Goal: Information Seeking & Learning: Learn about a topic

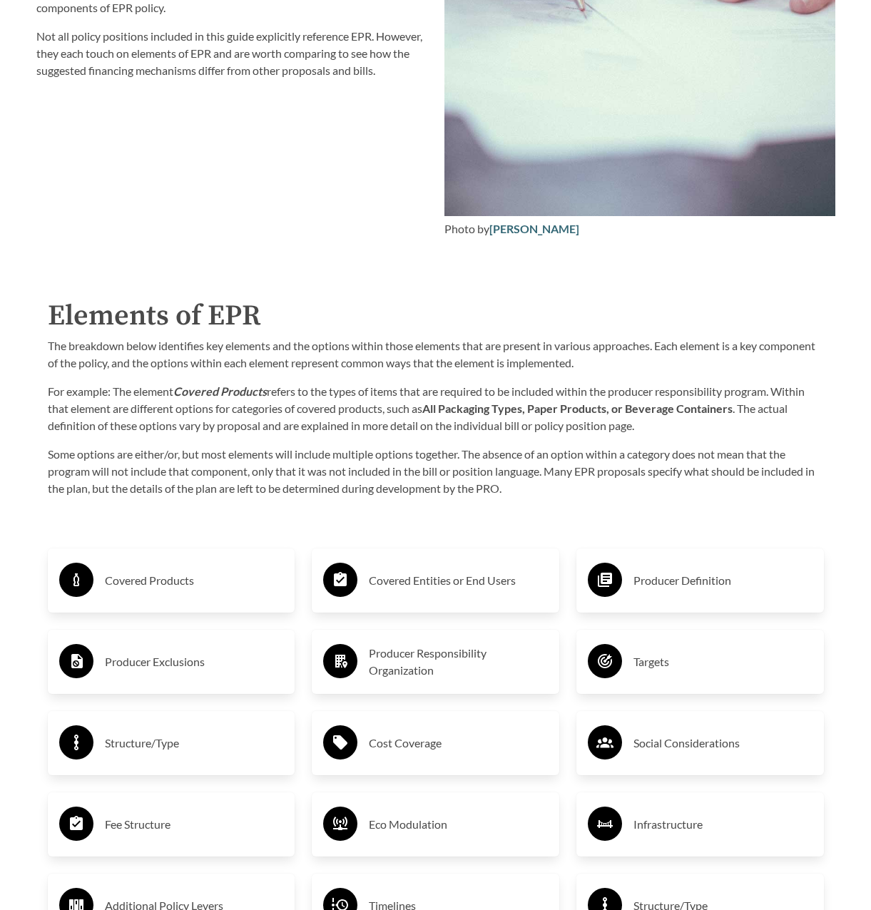
scroll to position [1997, 0]
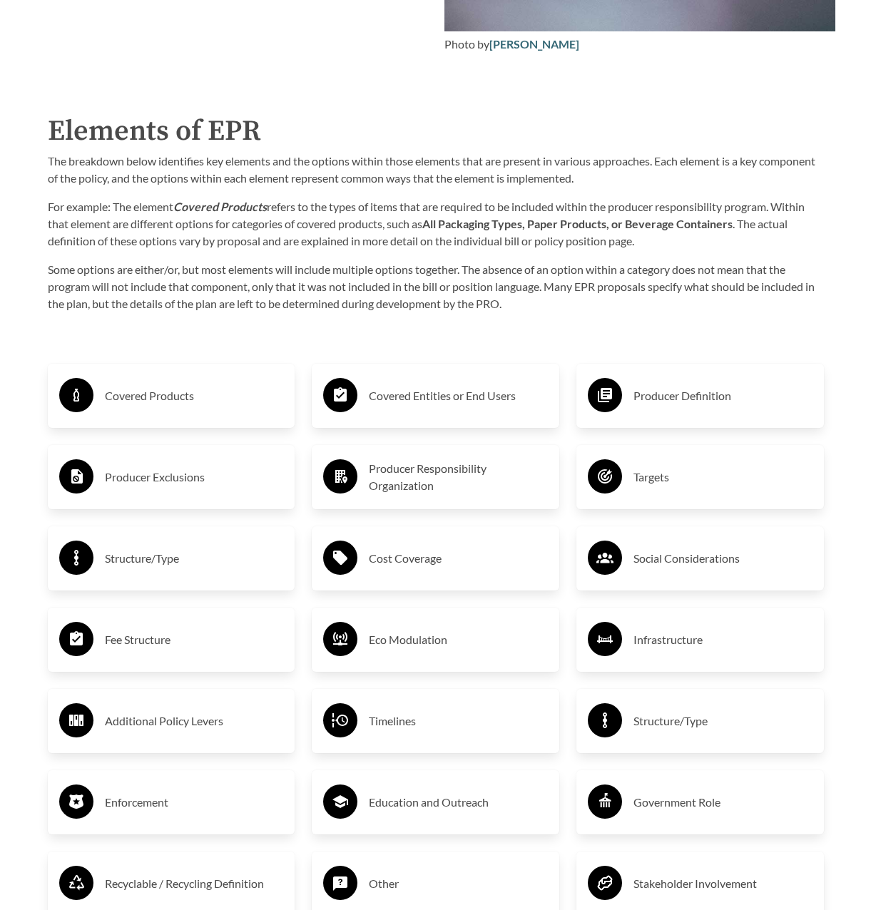
click at [149, 399] on h3 "Covered Products" at bounding box center [194, 395] width 179 height 23
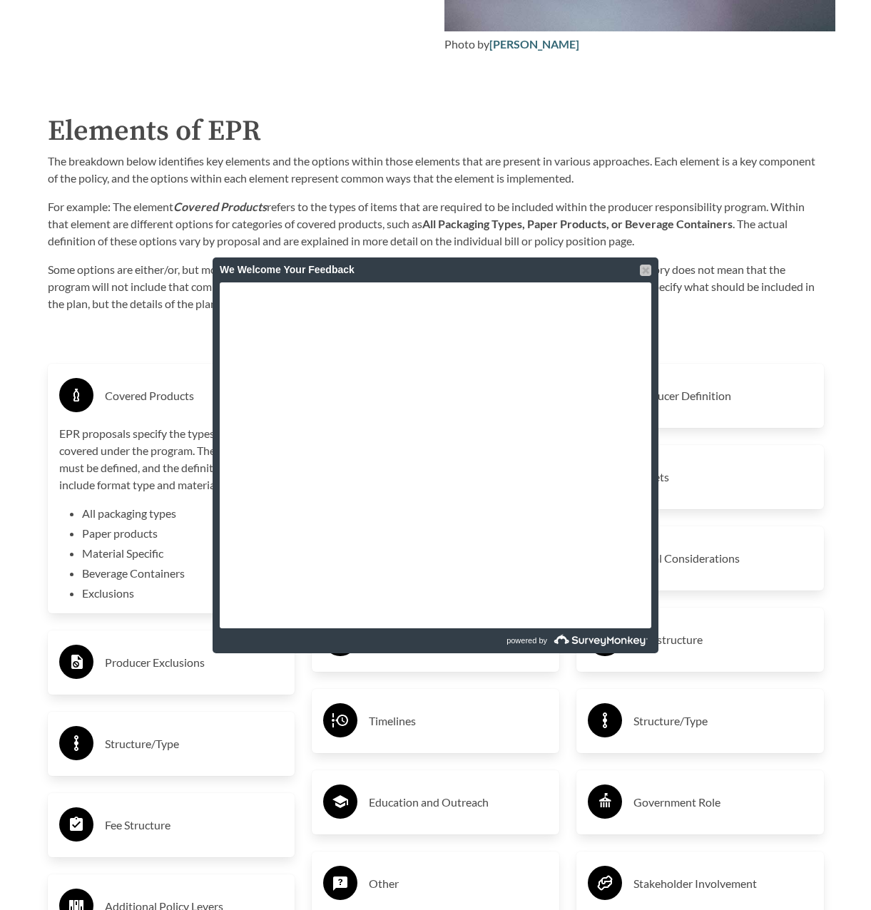
click at [641, 270] on div at bounding box center [645, 270] width 11 height 11
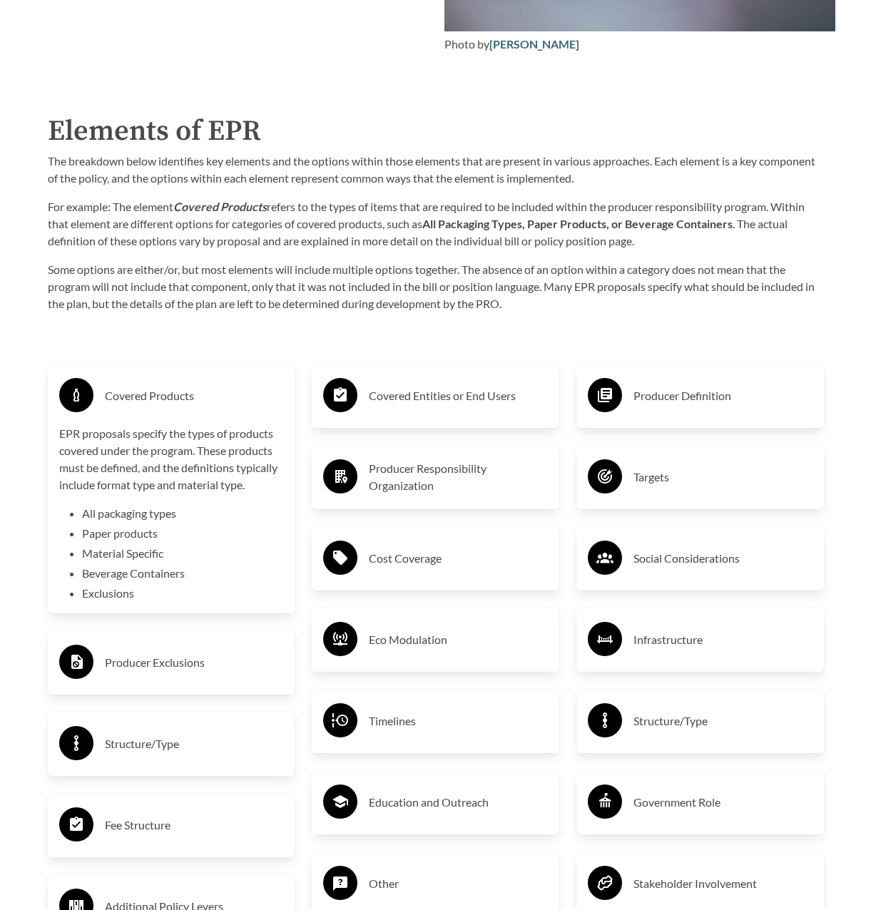
click at [242, 277] on p "Some options are either/or, but most elements will include multiple options tog…" at bounding box center [436, 286] width 776 height 51
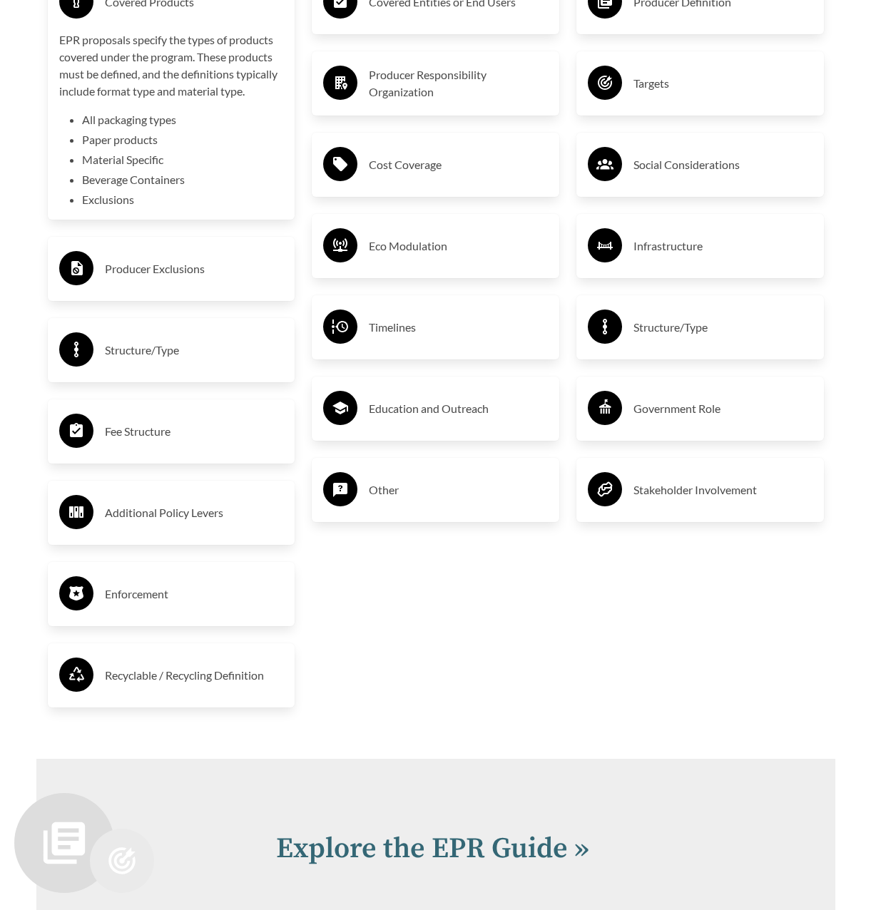
scroll to position [2496, 0]
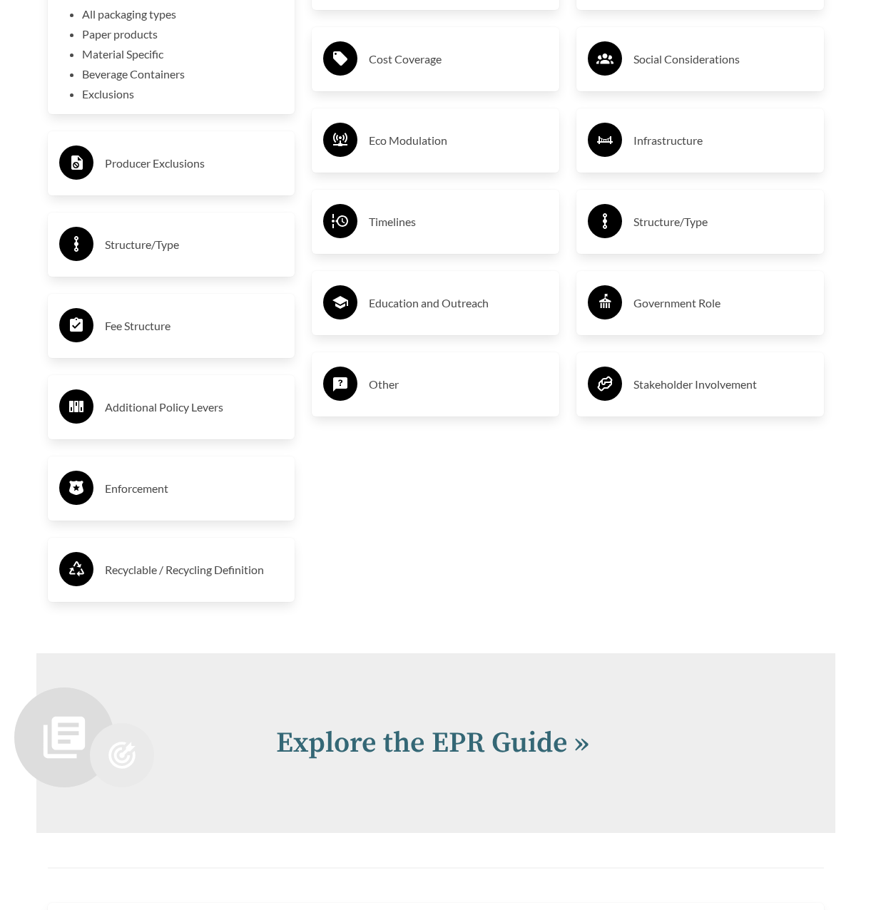
click at [139, 578] on h3 "Recyclable / Recycling Definition" at bounding box center [194, 569] width 179 height 23
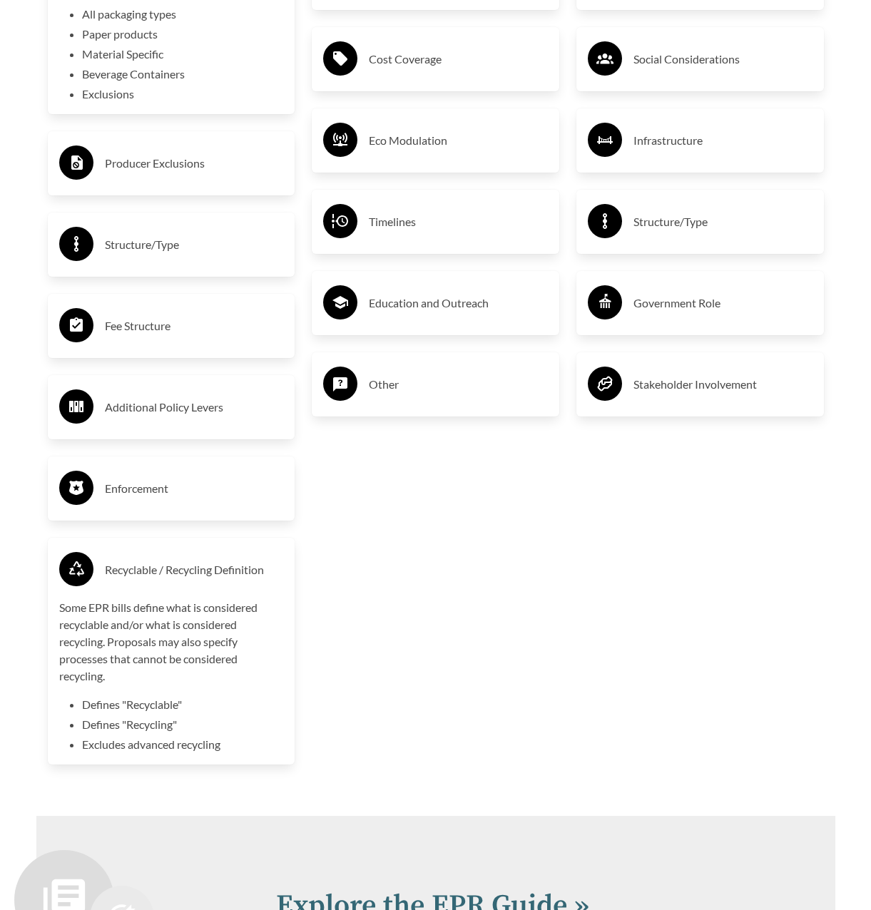
click at [475, 613] on div "Covered Entities or End Users Producer Responsibility Organization Cost Coverag…" at bounding box center [435, 314] width 265 height 951
click at [193, 412] on h3 "Additional Policy Levers" at bounding box center [194, 407] width 179 height 23
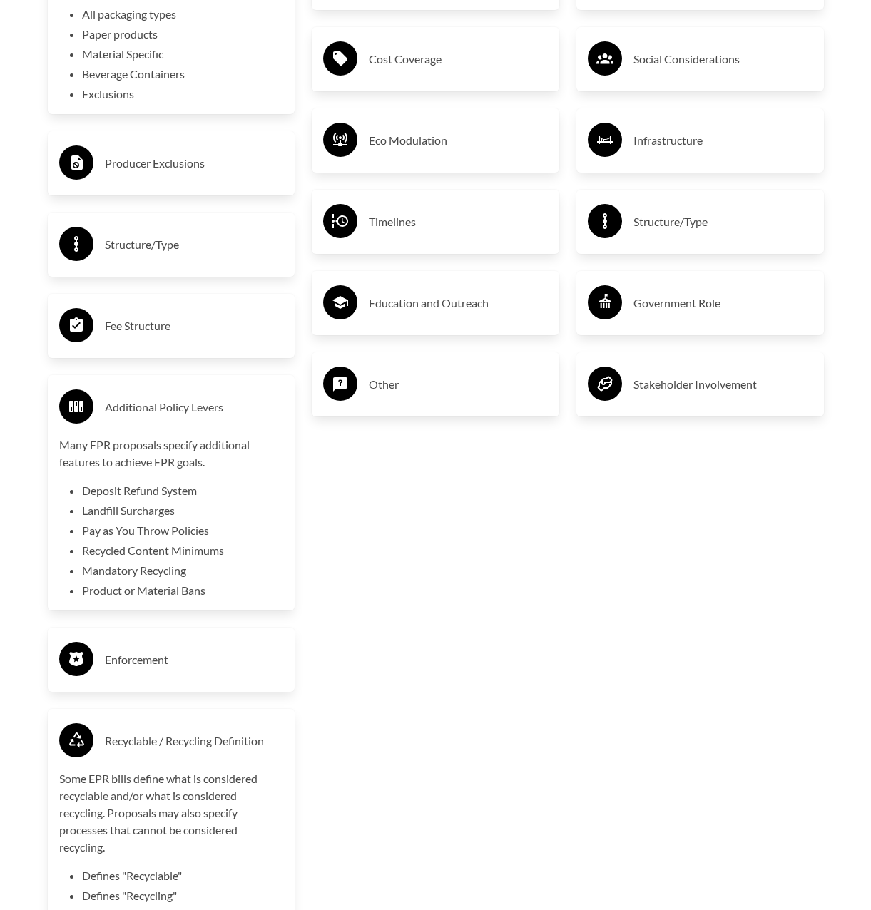
scroll to position [2425, 0]
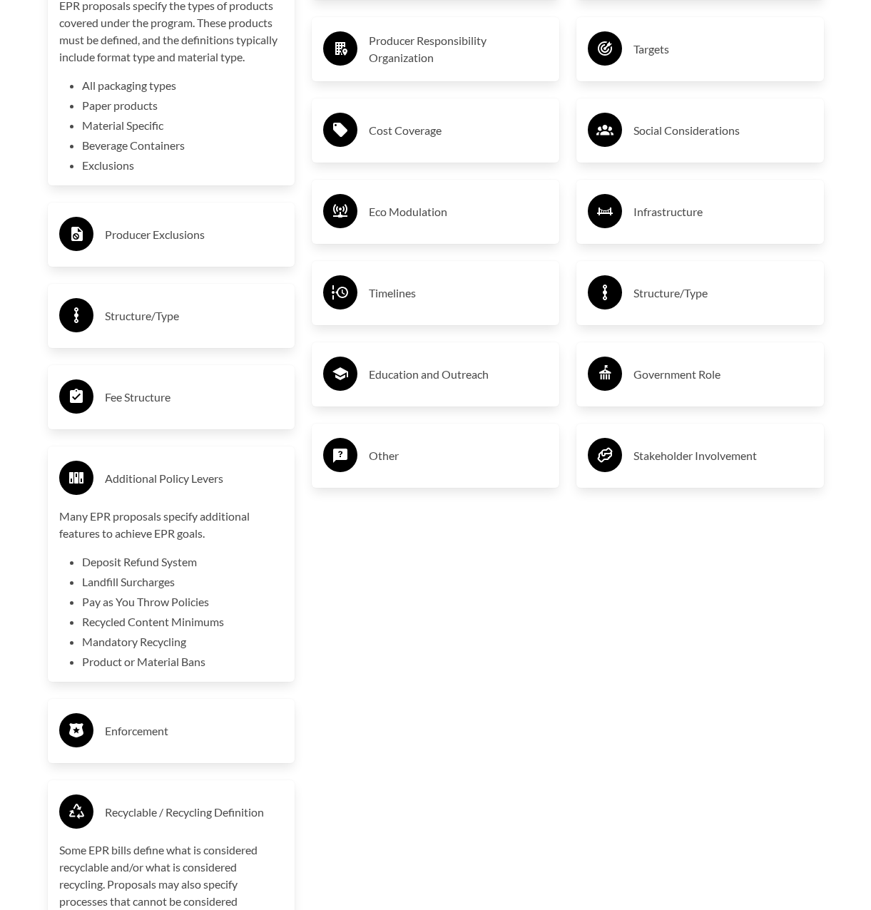
click at [663, 305] on h3 "Structure/Type" at bounding box center [722, 293] width 179 height 23
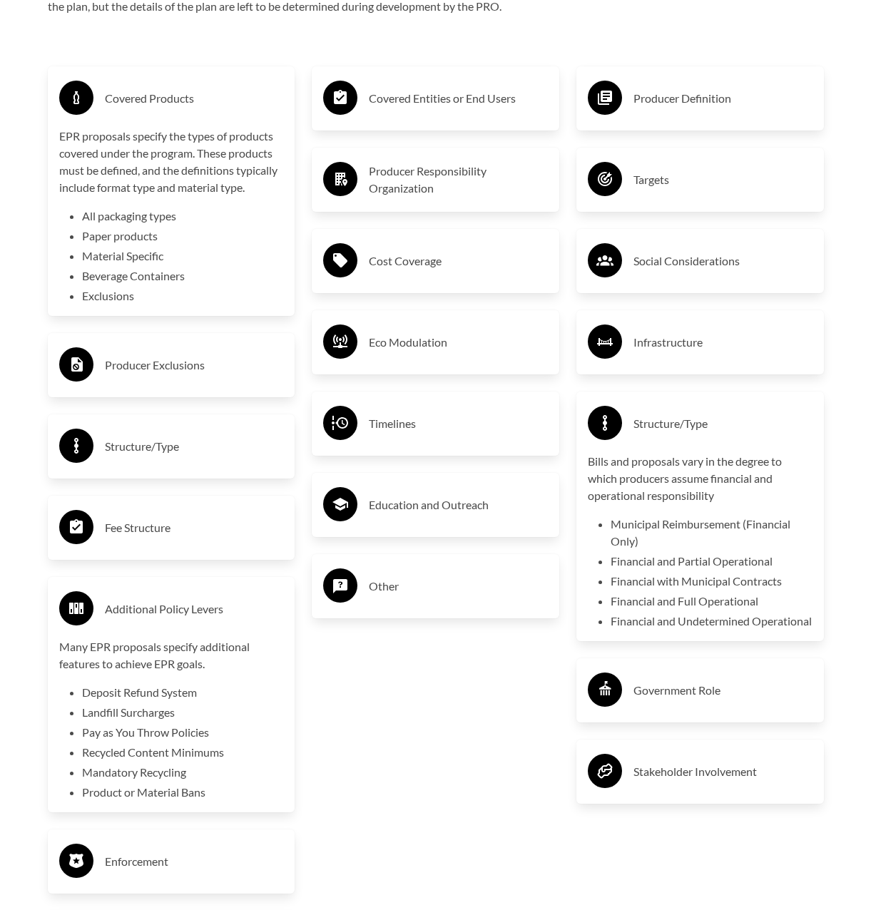
scroll to position [2282, 0]
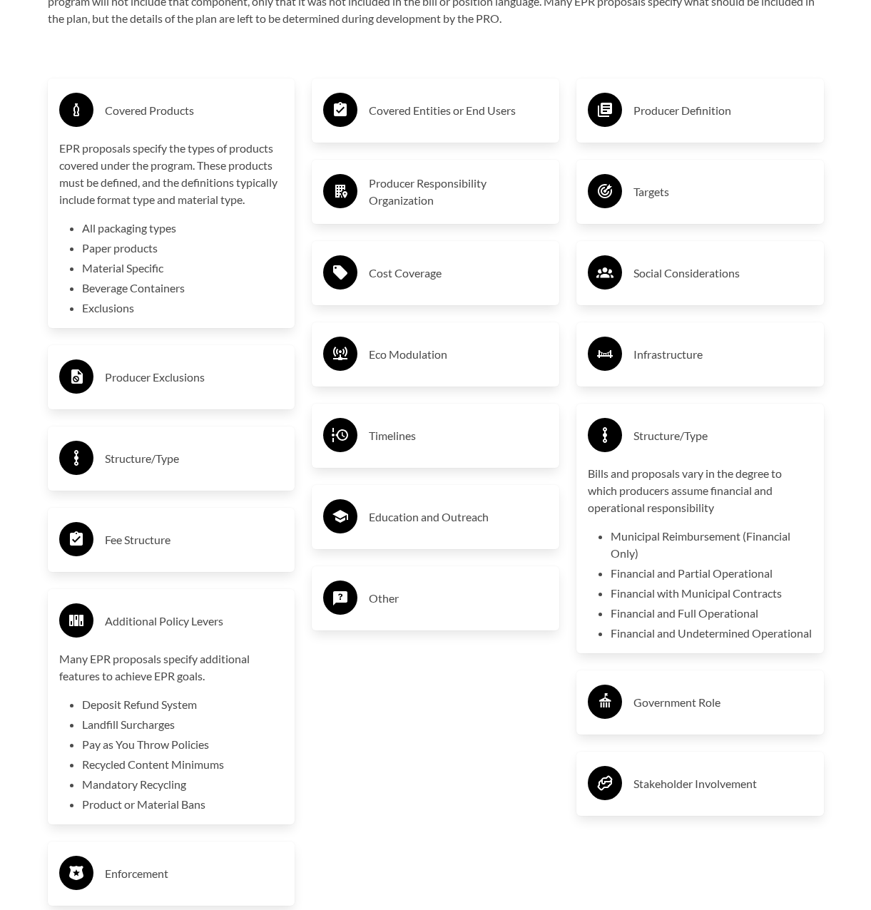
click at [667, 115] on h3 "Producer Definition" at bounding box center [722, 110] width 179 height 23
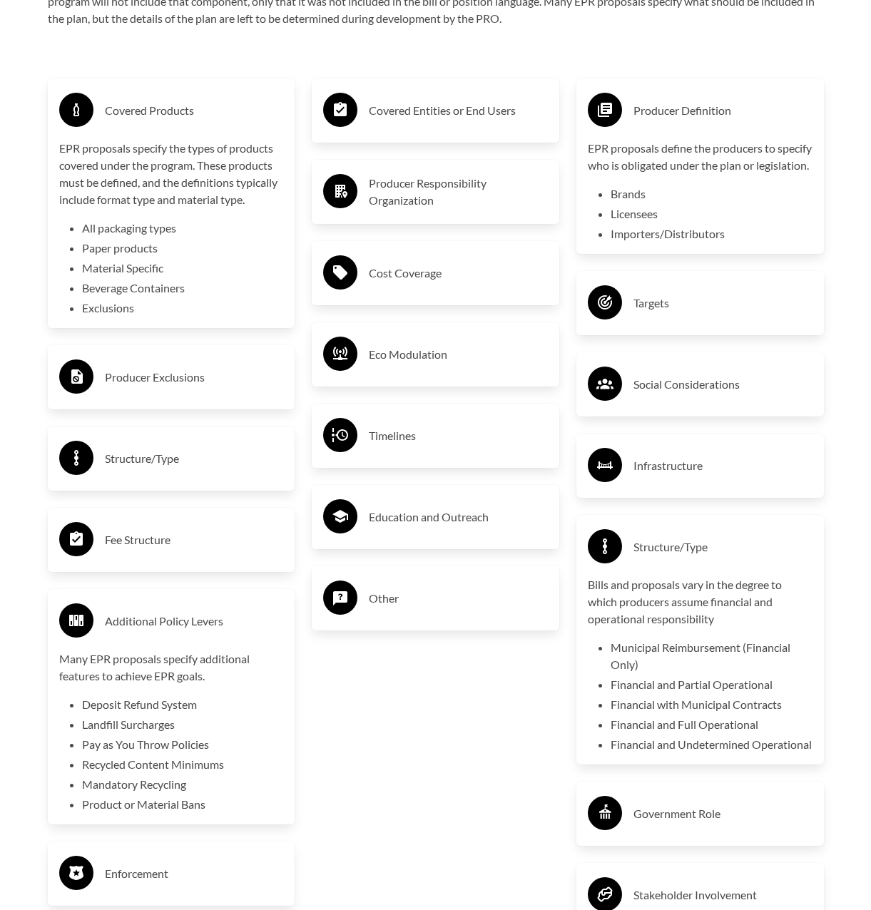
click at [440, 200] on h3 "Producer Responsibility Organization" at bounding box center [458, 192] width 179 height 34
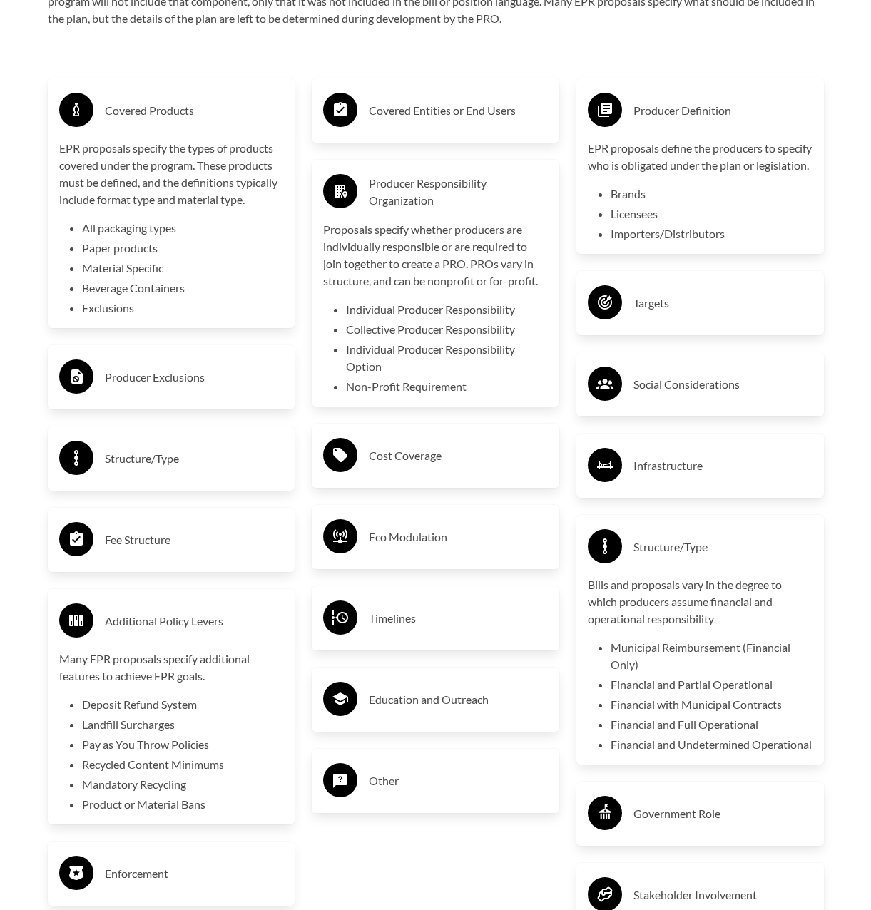
click at [409, 204] on h3 "Producer Responsibility Organization" at bounding box center [458, 192] width 179 height 34
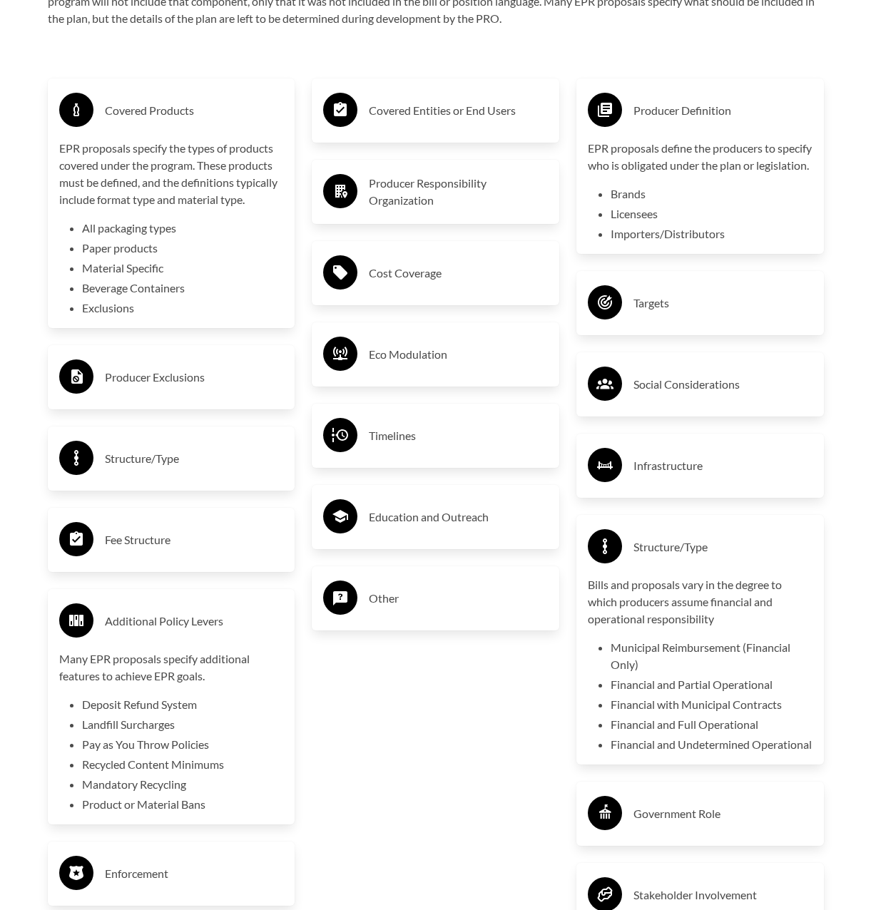
click at [136, 112] on h3 "Covered Products" at bounding box center [194, 110] width 179 height 23
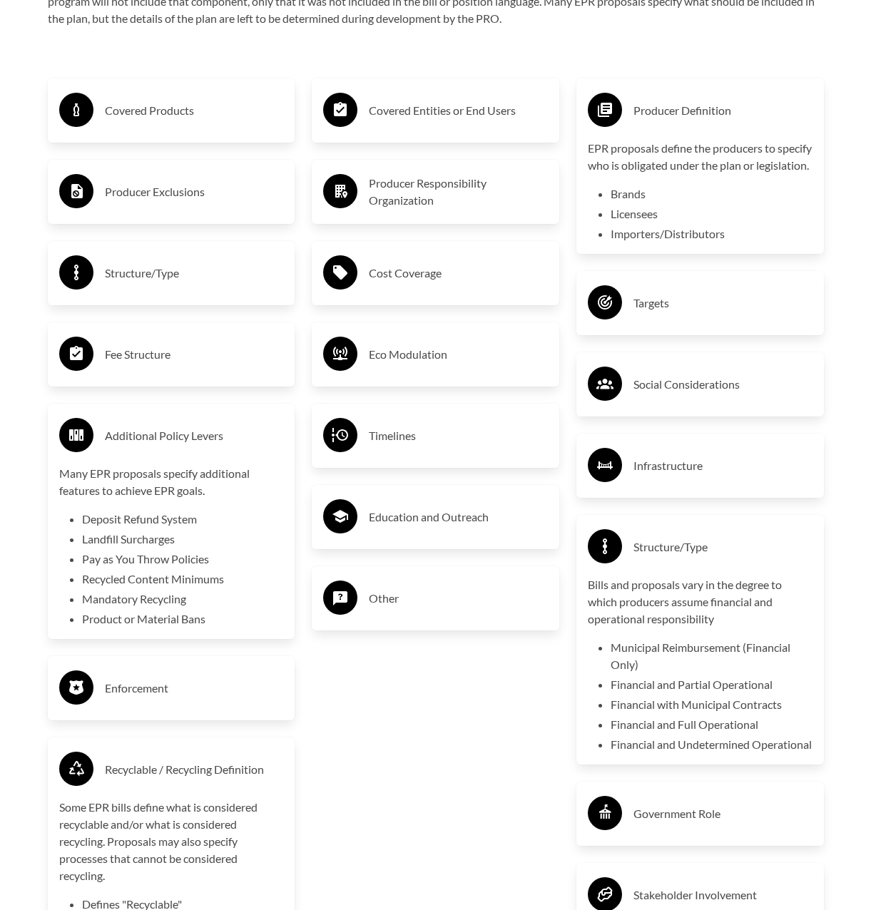
click at [140, 197] on h3 "Producer Exclusions" at bounding box center [194, 191] width 179 height 23
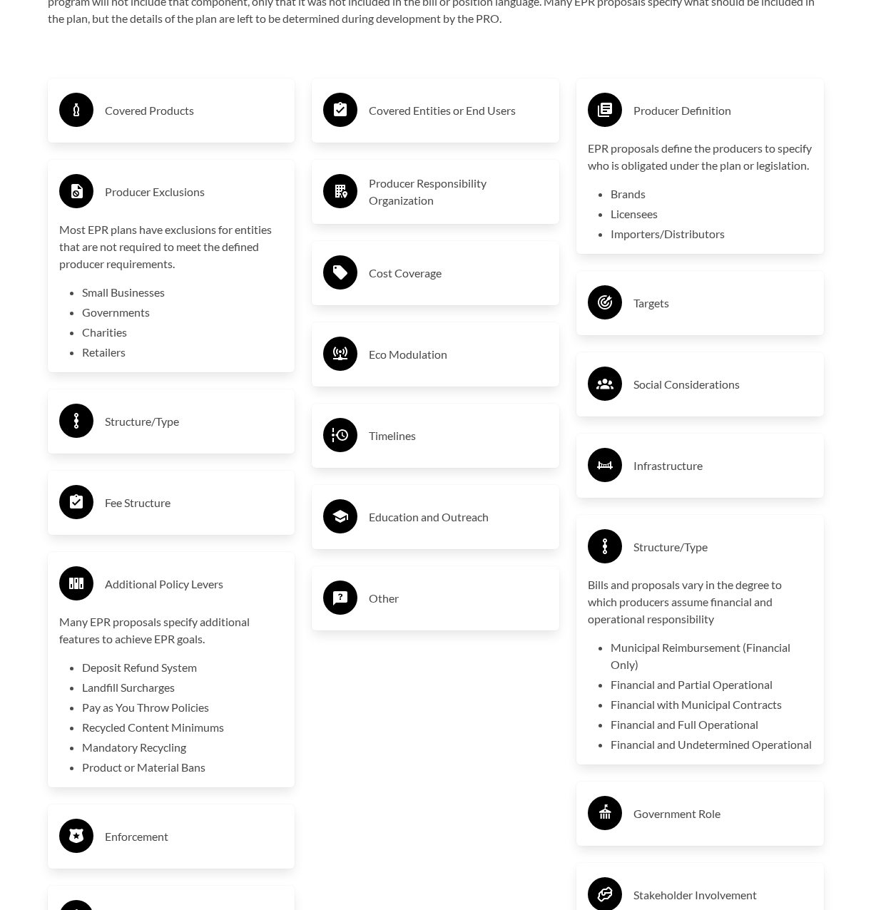
click at [444, 267] on h3 "Cost Coverage" at bounding box center [458, 273] width 179 height 23
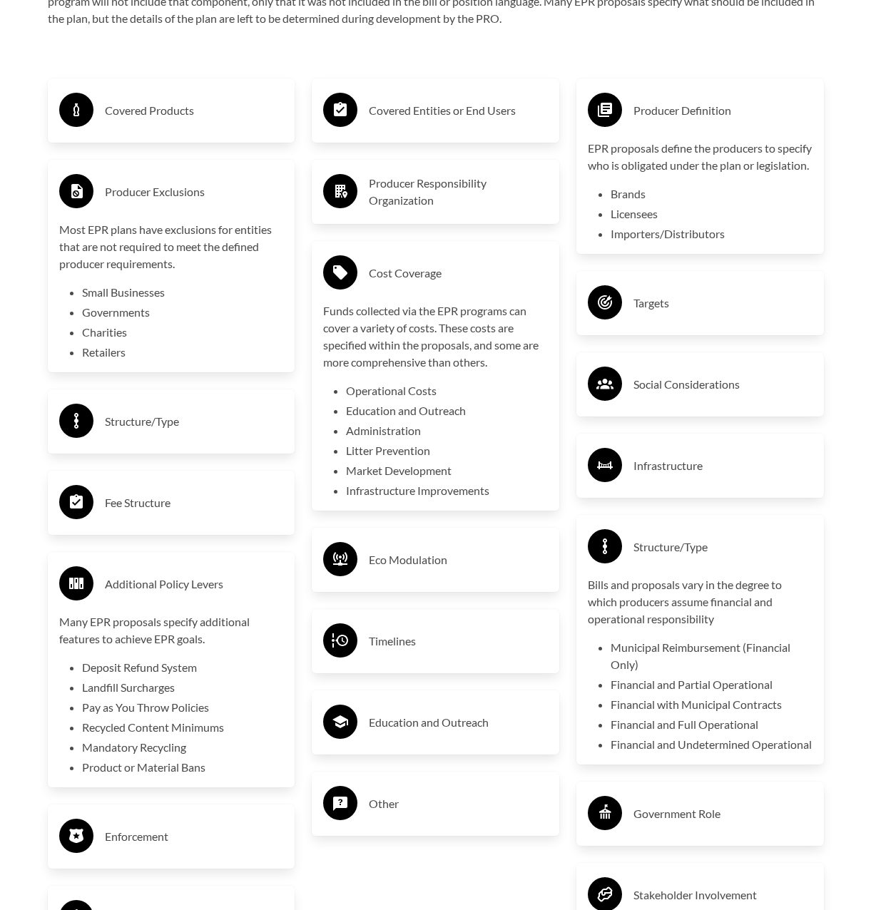
click at [437, 653] on h3 "Timelines" at bounding box center [458, 641] width 179 height 23
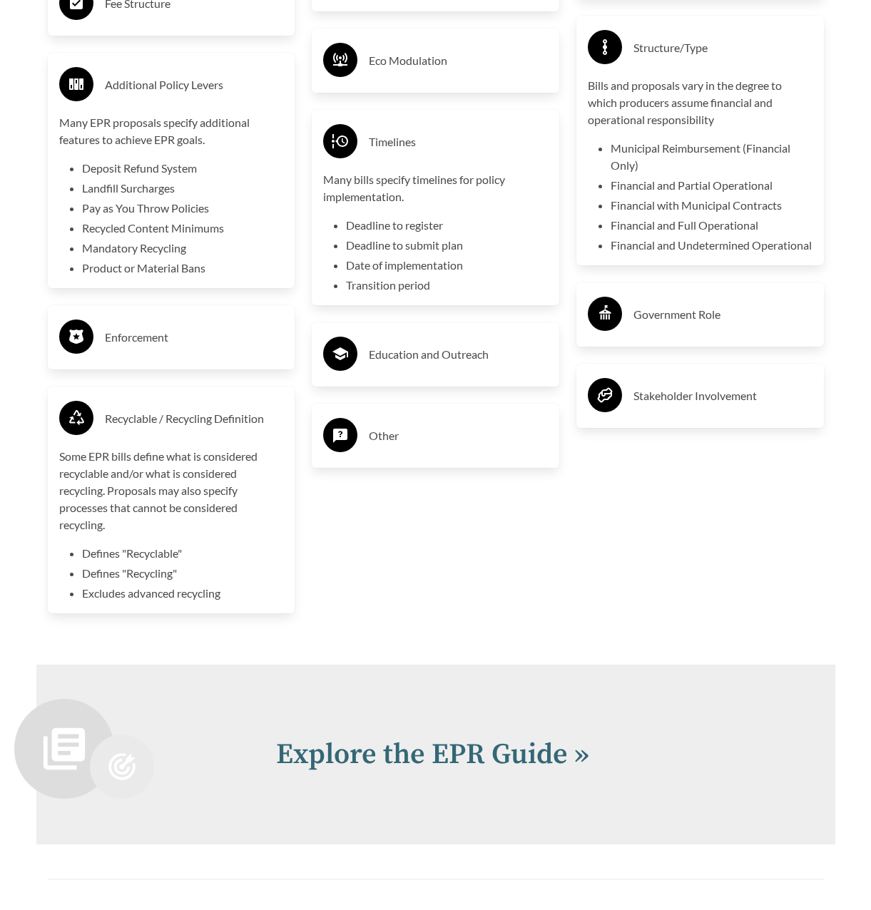
scroll to position [3067, 0]
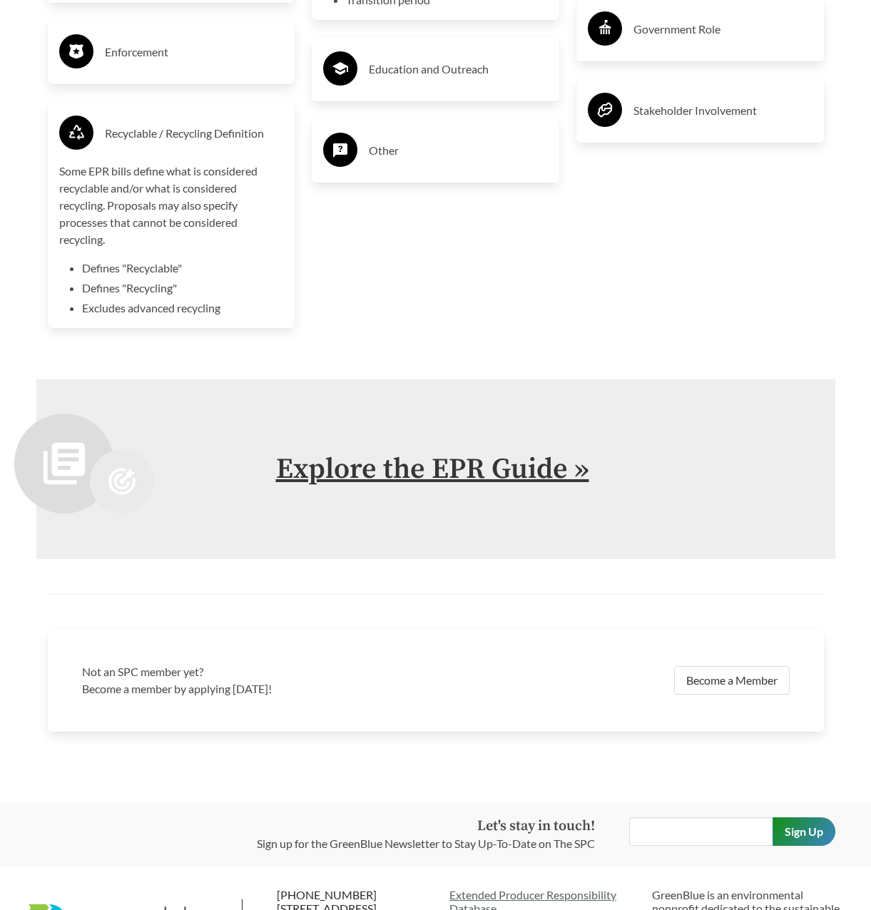
click at [435, 466] on link "Explore the EPR Guide »" at bounding box center [432, 469] width 313 height 36
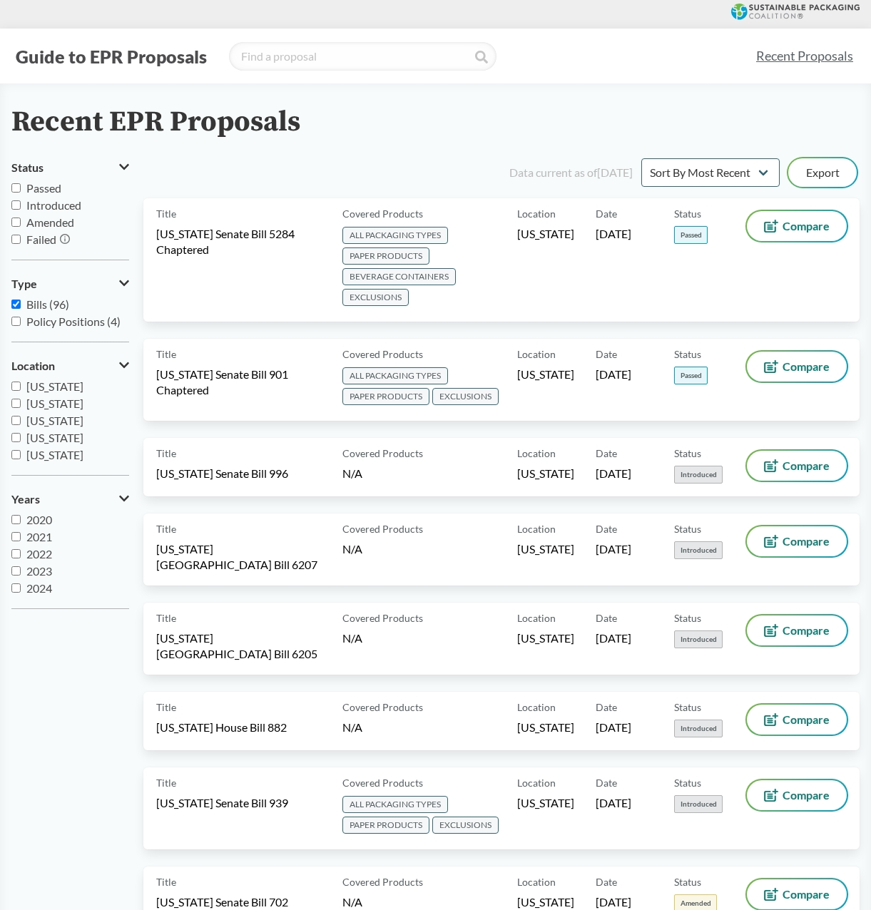
click at [49, 459] on span "[US_STATE]" at bounding box center [54, 455] width 57 height 14
click at [21, 459] on input "[US_STATE]" at bounding box center [15, 454] width 9 height 9
checkbox input "true"
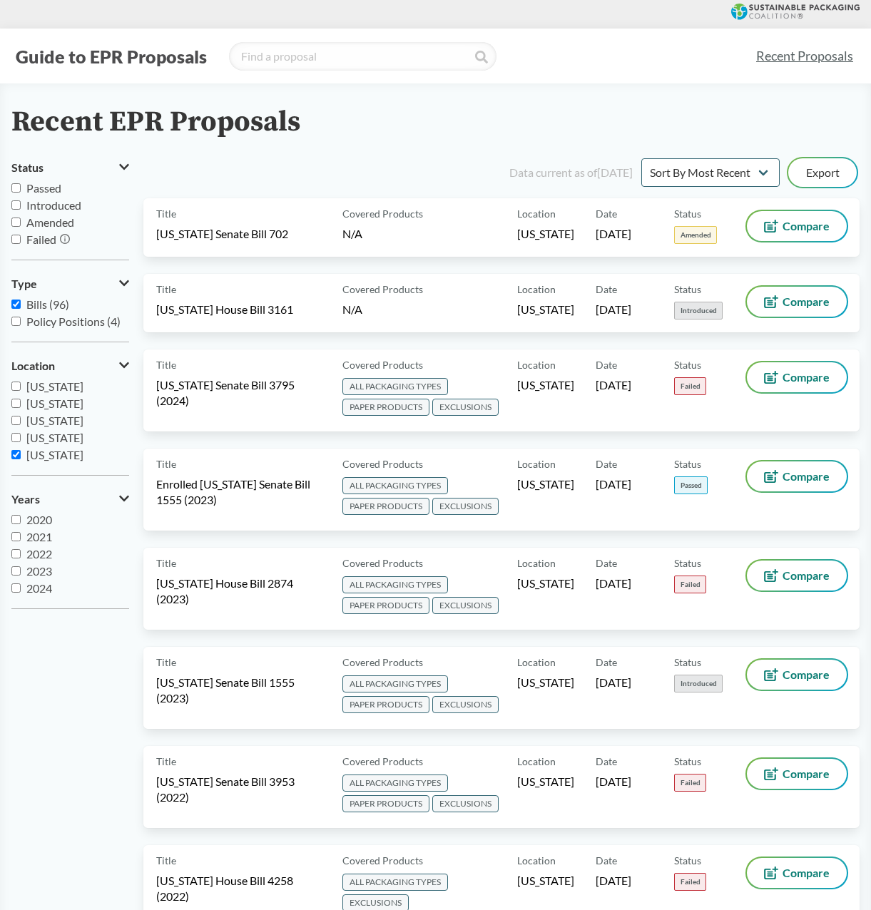
click at [50, 193] on span "Passed" at bounding box center [43, 188] width 35 height 14
click at [21, 193] on input "Passed" at bounding box center [15, 187] width 9 height 9
checkbox input "true"
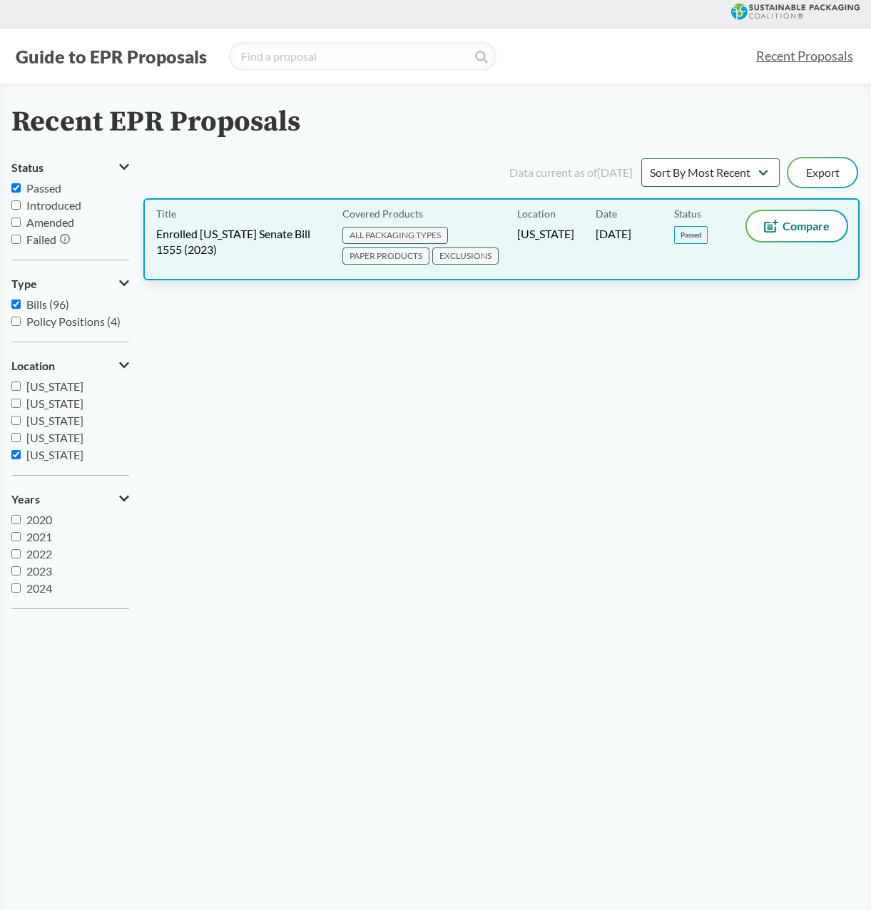
click at [170, 228] on span "Enrolled [US_STATE] Senate Bill 1555 (2023)" at bounding box center [240, 241] width 169 height 31
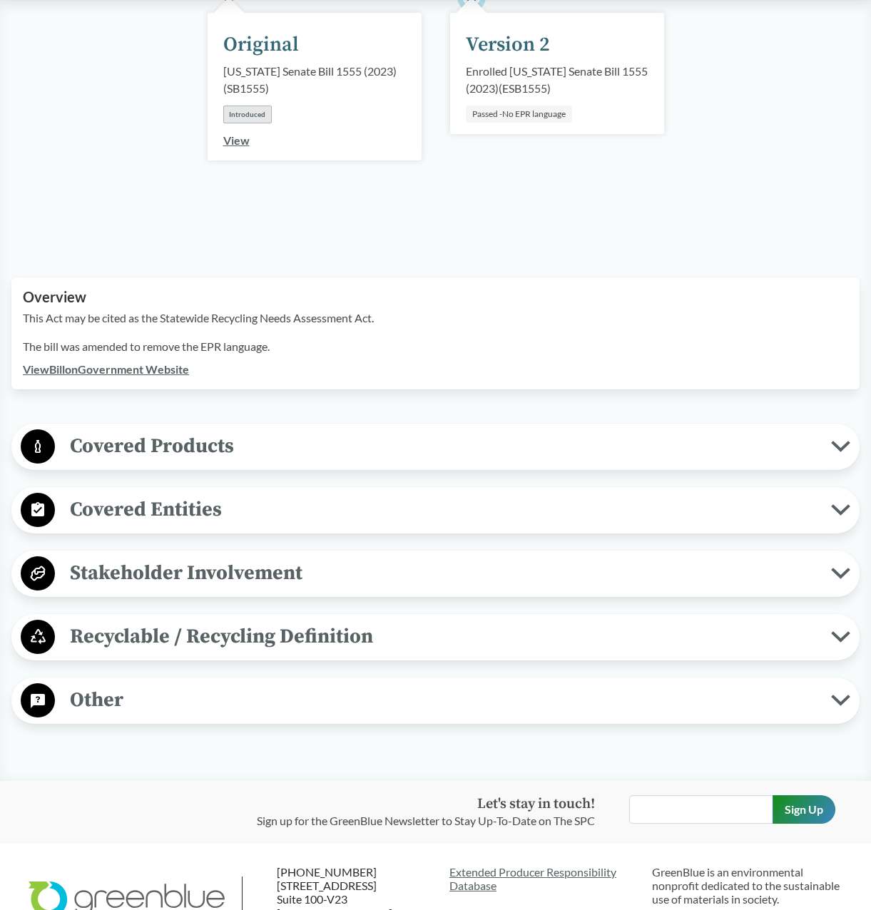
scroll to position [347, 0]
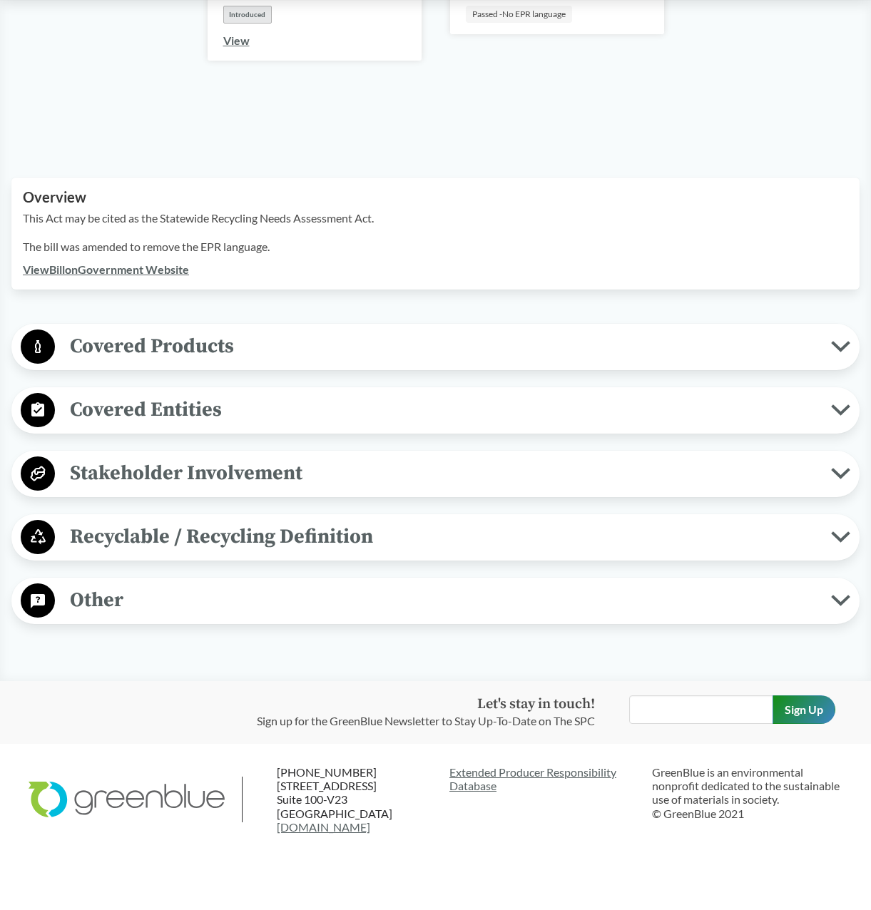
click at [139, 330] on span "Covered Products" at bounding box center [443, 346] width 776 height 32
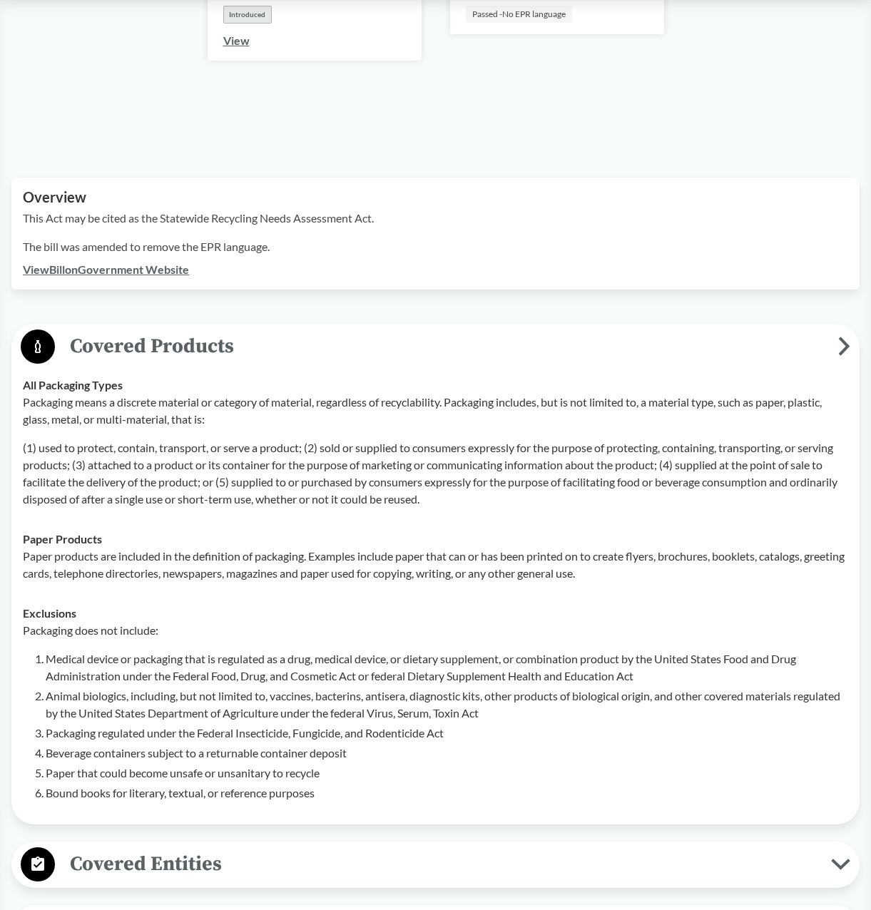
click at [137, 330] on span "Covered Products" at bounding box center [446, 346] width 783 height 32
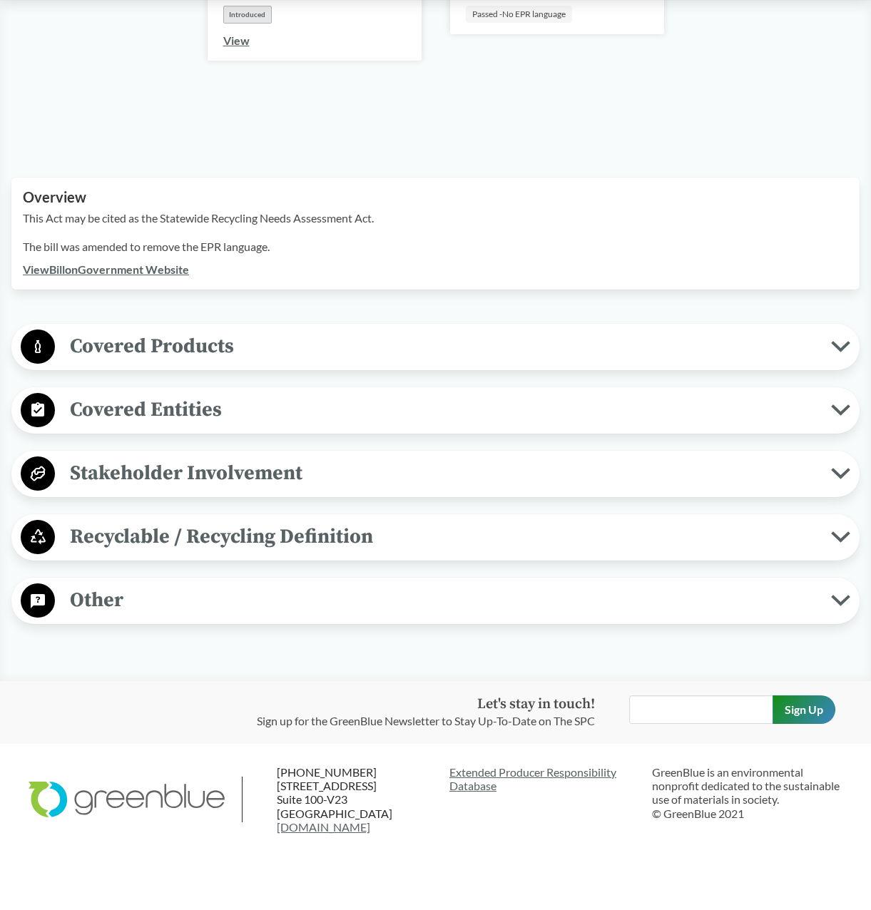
click at [115, 457] on span "Stakeholder Involvement" at bounding box center [443, 473] width 776 height 32
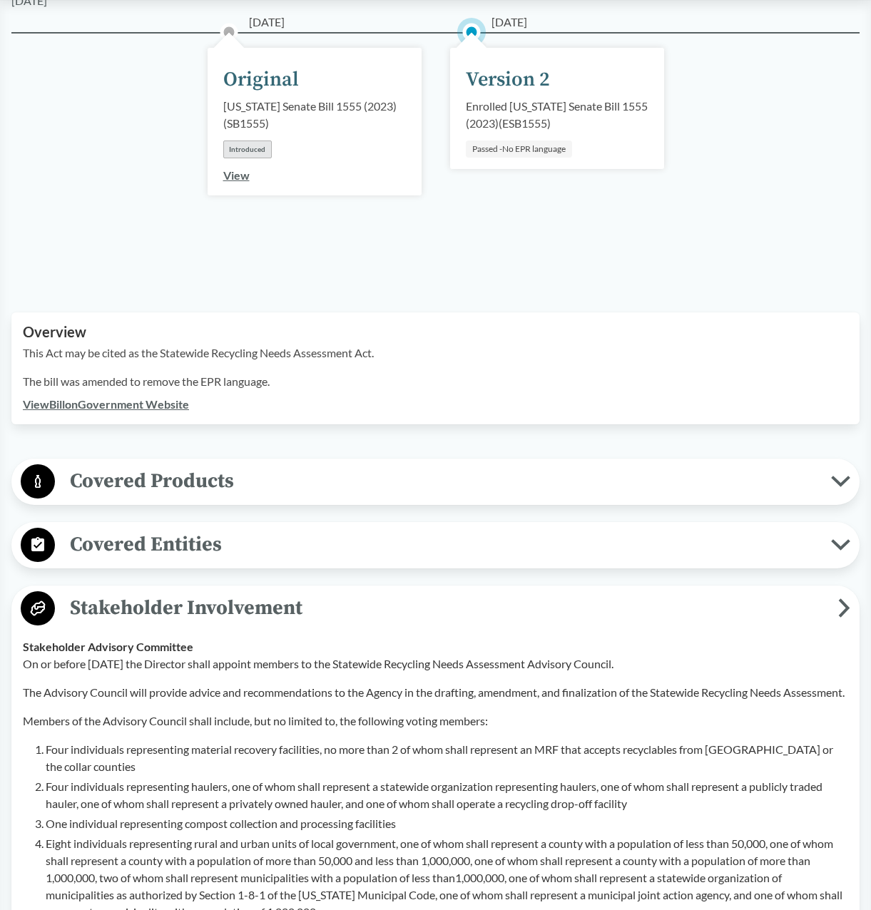
scroll to position [214, 0]
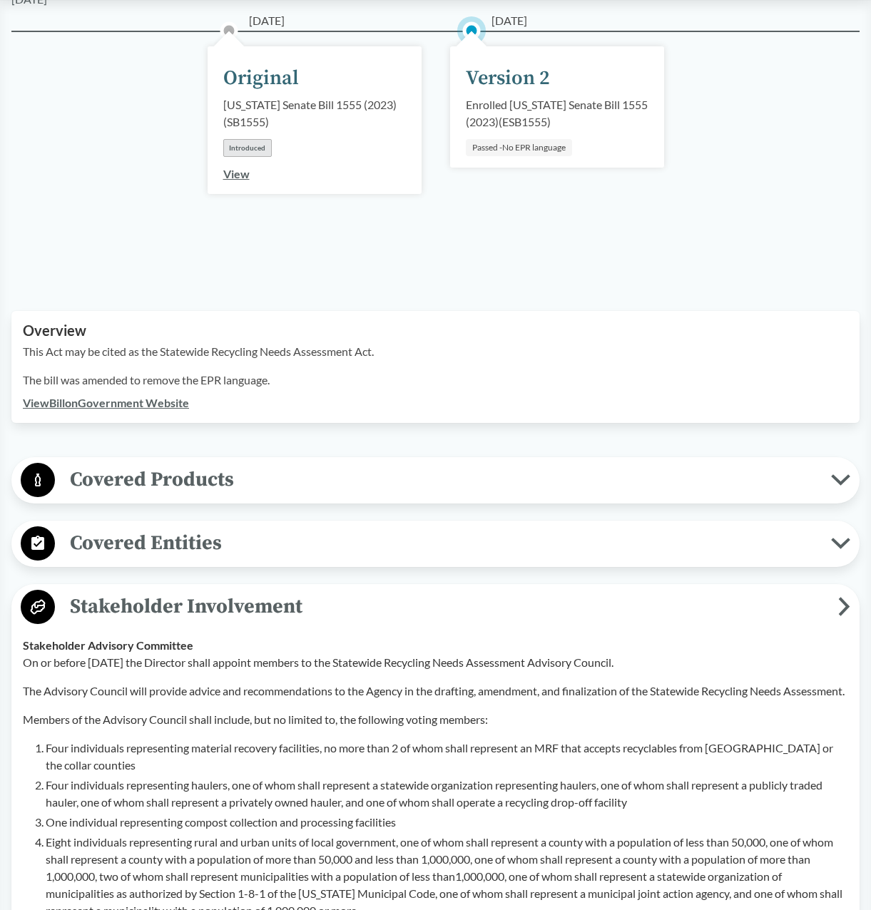
click at [156, 464] on span "Covered Products" at bounding box center [443, 480] width 776 height 32
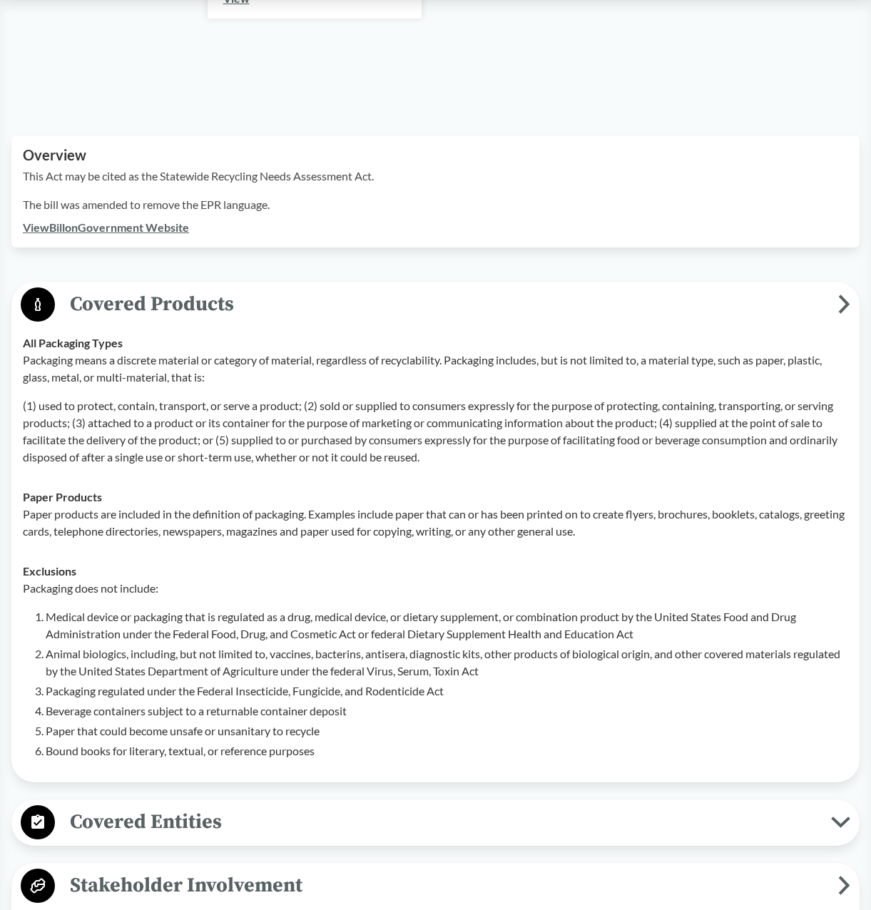
scroll to position [428, 0]
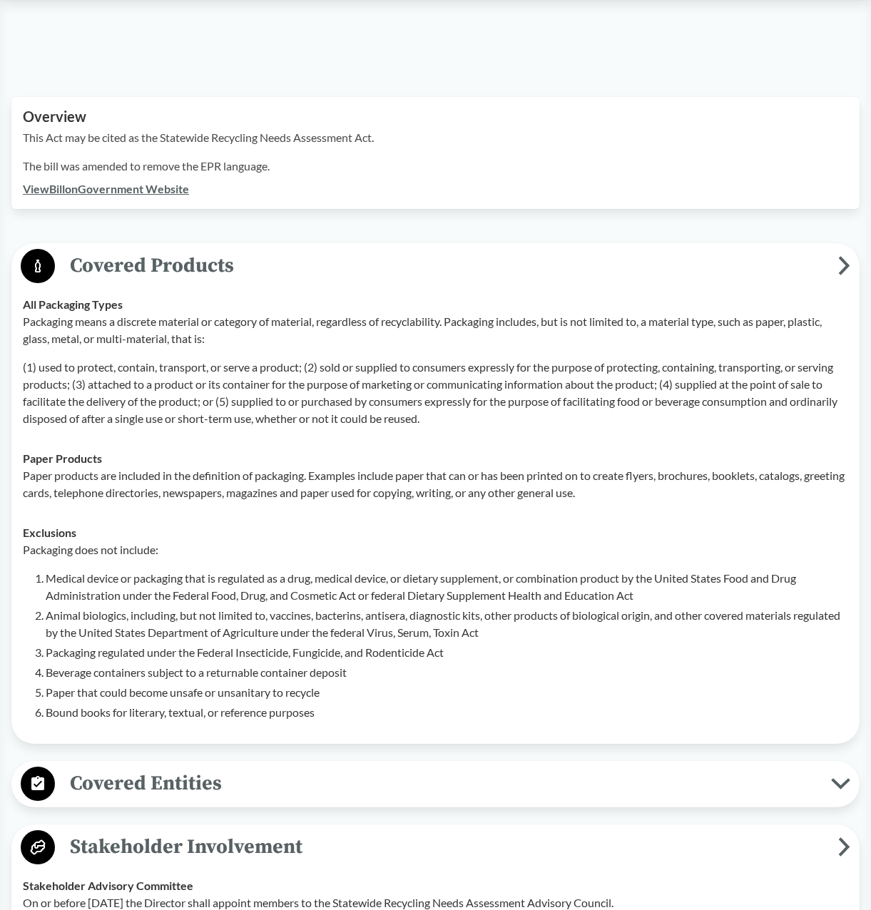
click at [145, 250] on span "Covered Products" at bounding box center [446, 266] width 783 height 32
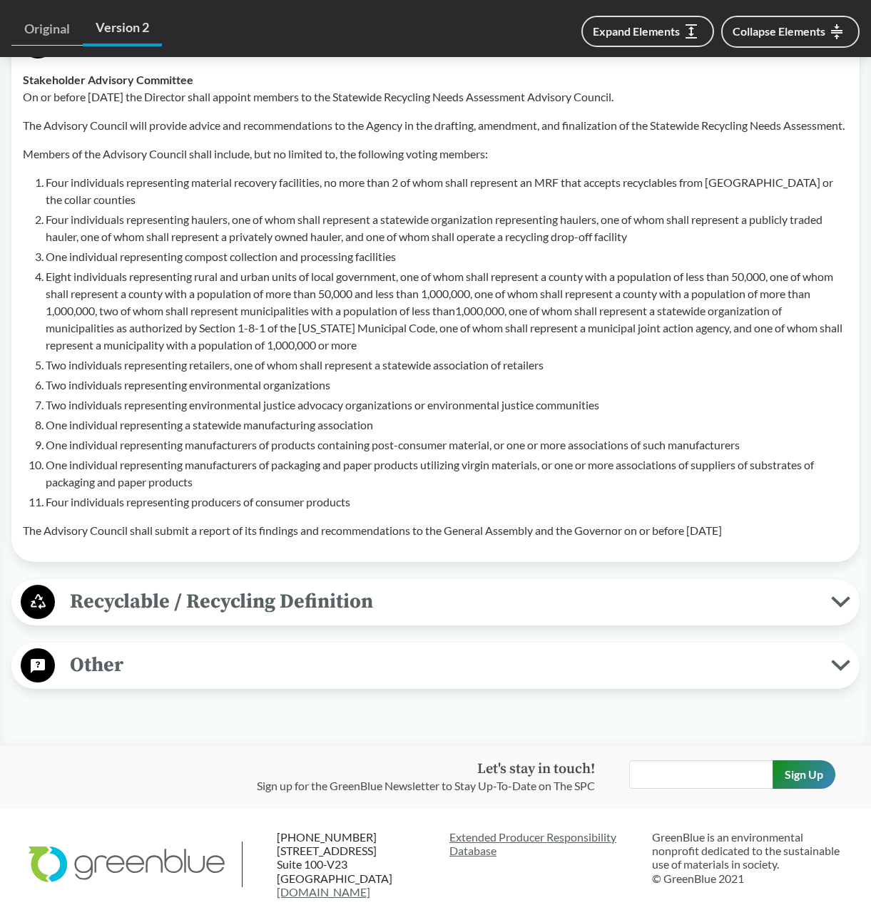
scroll to position [856, 0]
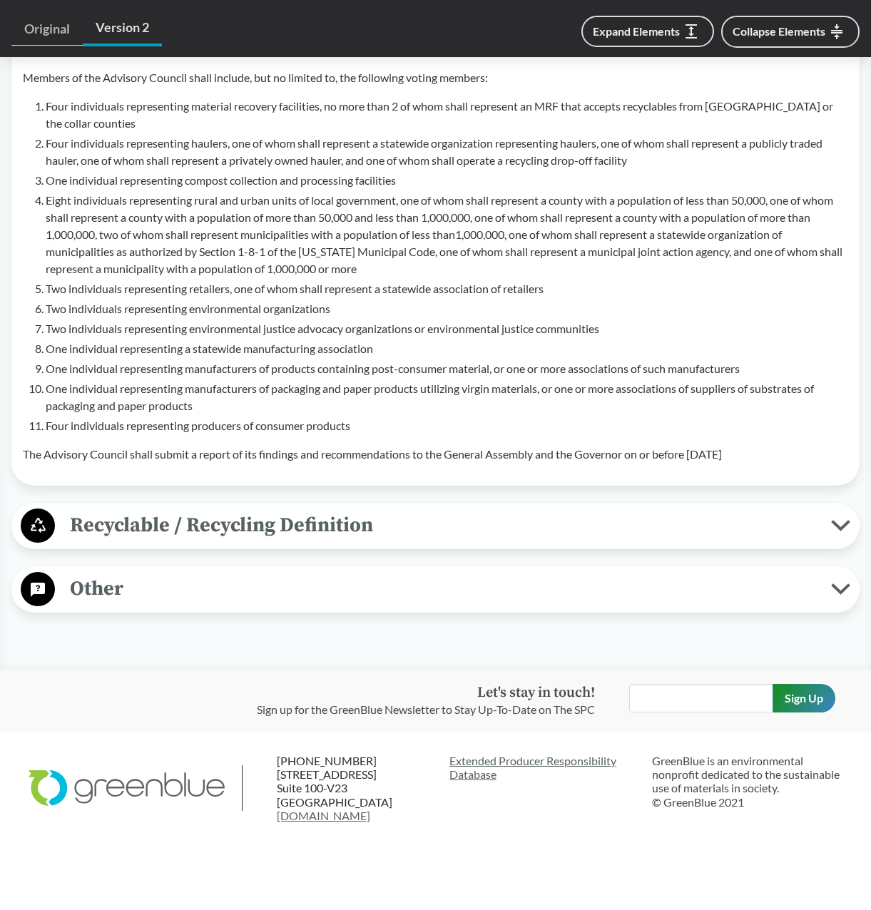
click at [98, 528] on span "Recyclable / Recycling Definition" at bounding box center [443, 525] width 776 height 32
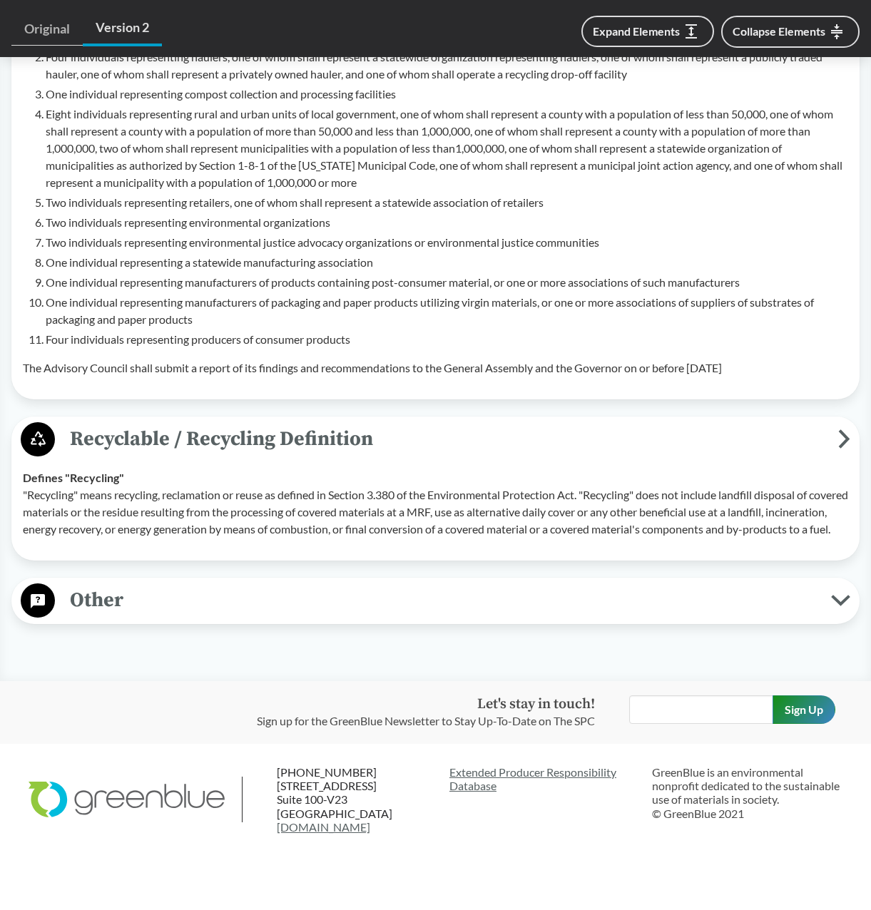
scroll to position [976, 0]
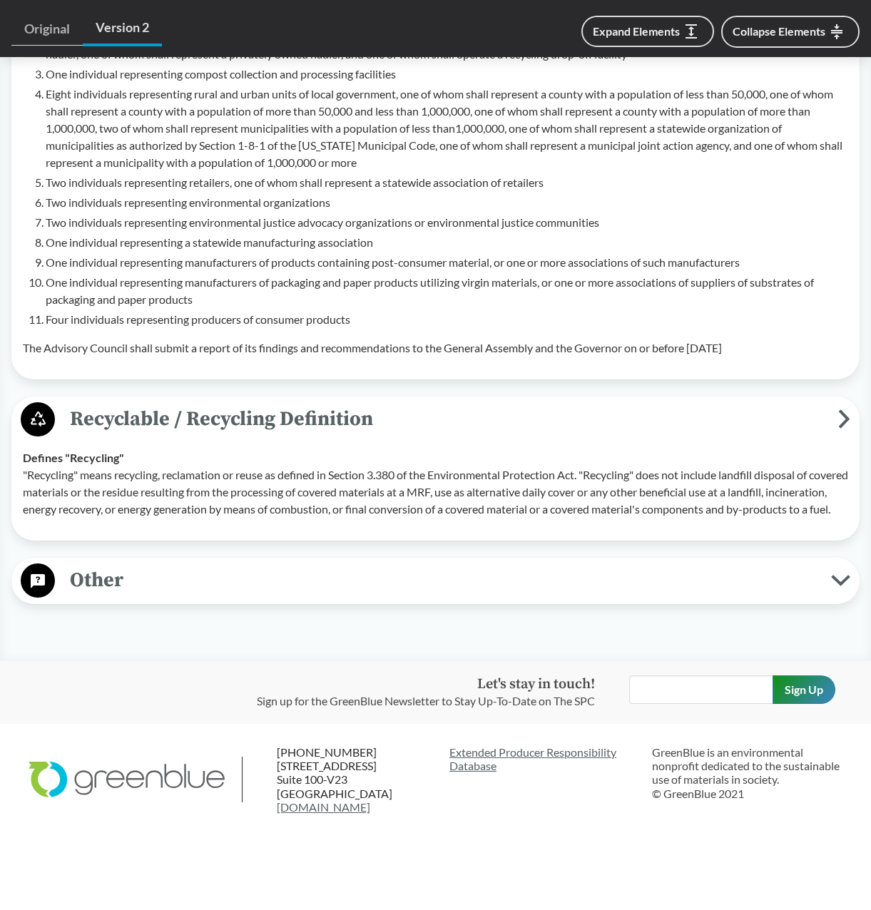
click at [90, 573] on span "Other" at bounding box center [443, 580] width 776 height 32
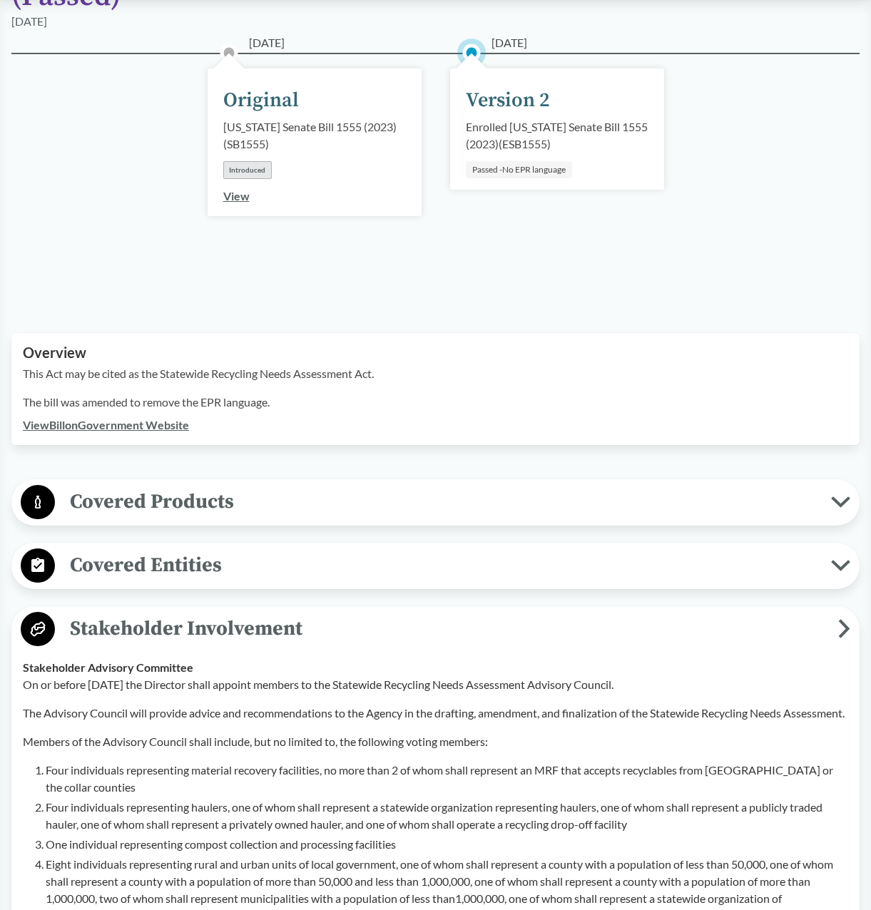
scroll to position [0, 0]
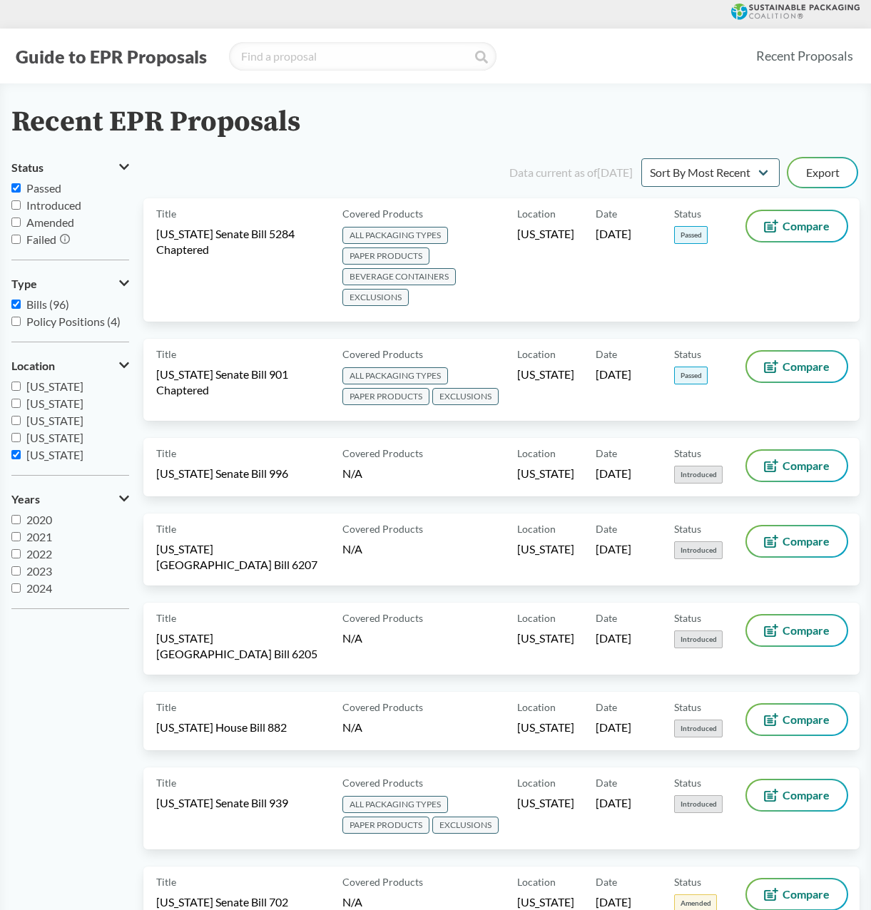
click at [19, 455] on input "[US_STATE]" at bounding box center [15, 454] width 9 height 9
checkbox input "false"
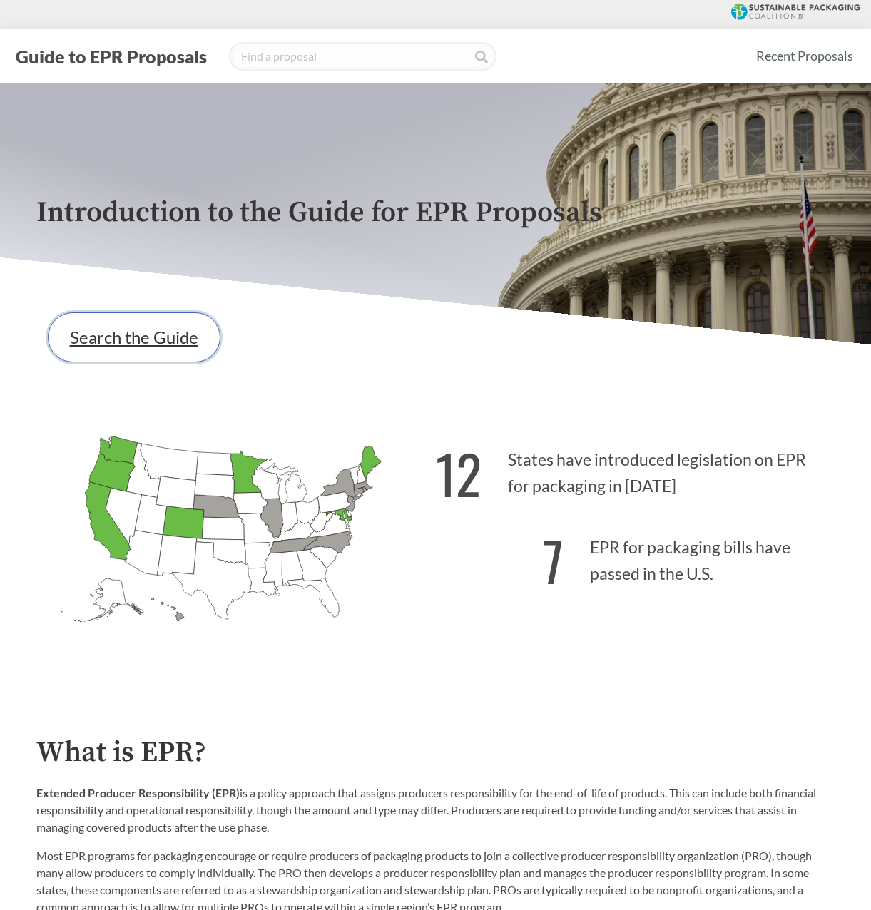
click at [129, 338] on link "Search the Guide" at bounding box center [134, 337] width 173 height 50
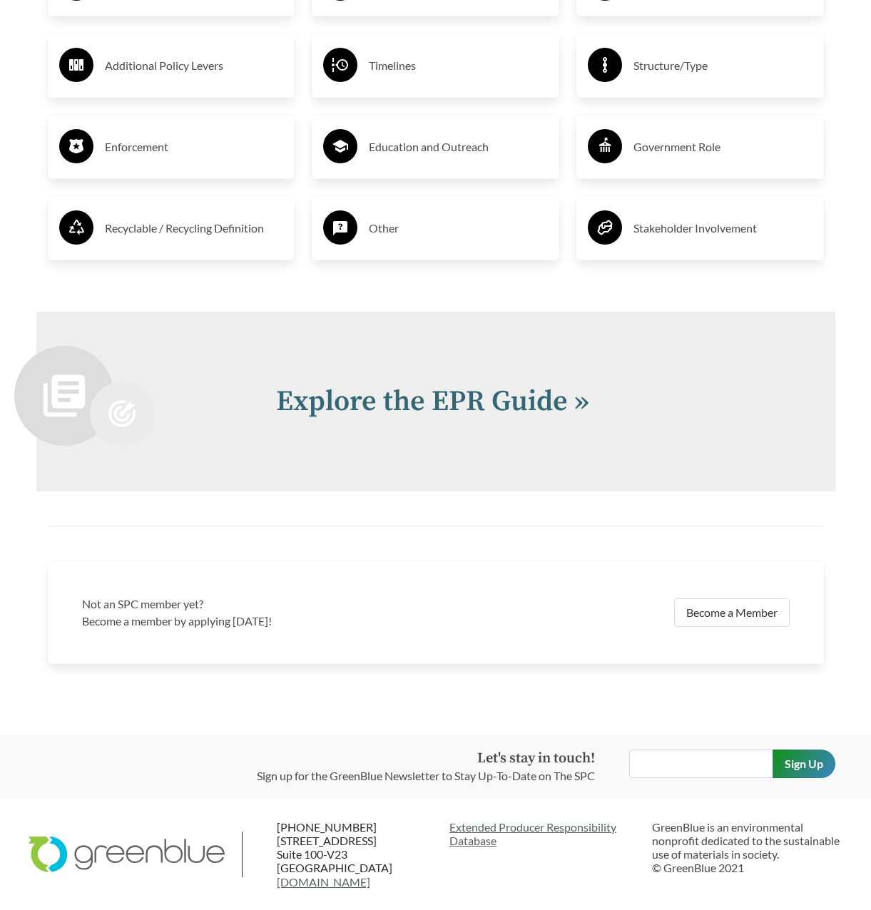
scroll to position [2513, 0]
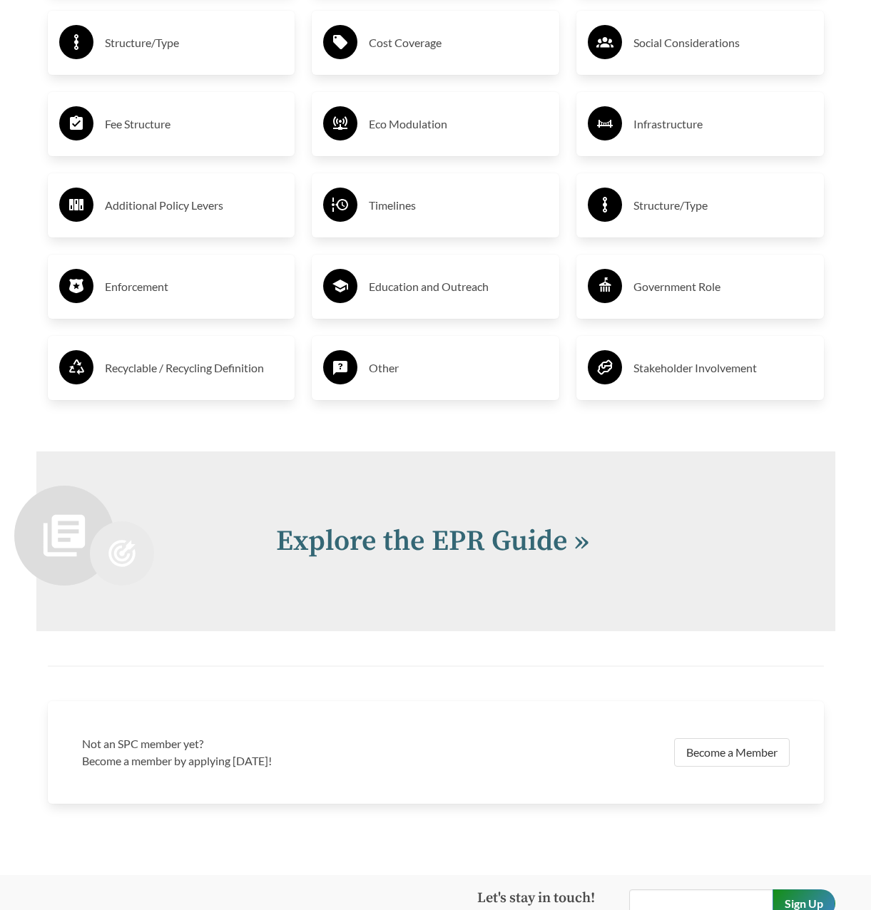
click at [128, 220] on div "Additional Policy Levers" at bounding box center [171, 205] width 225 height 41
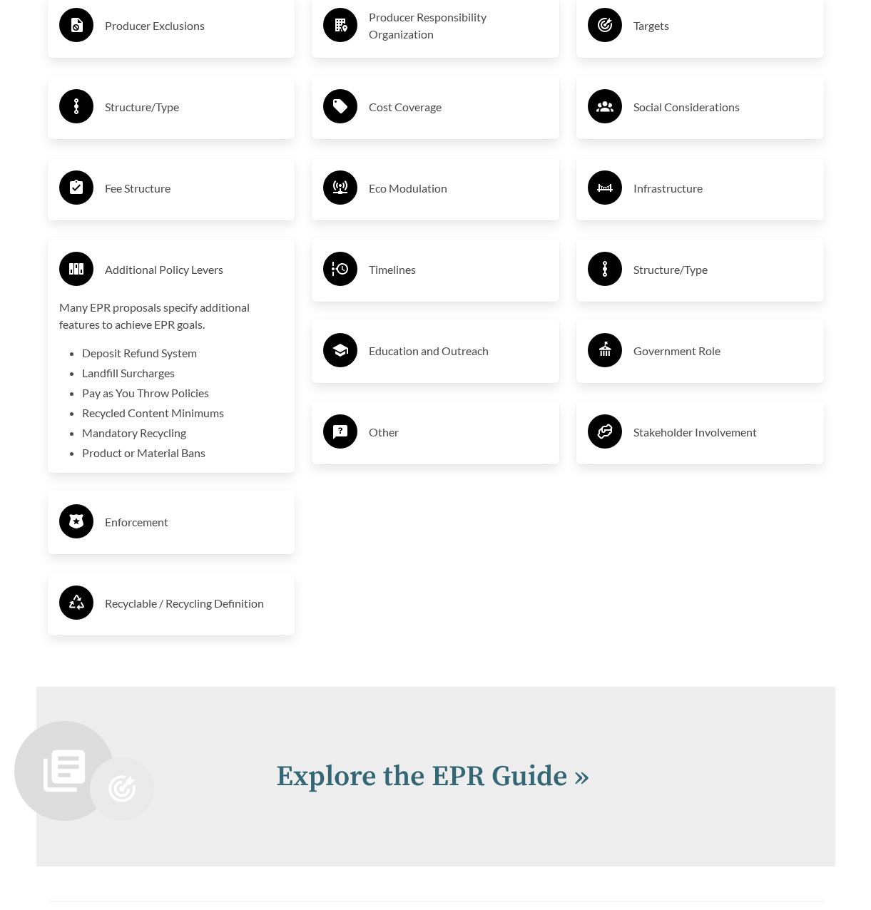
scroll to position [2370, 0]
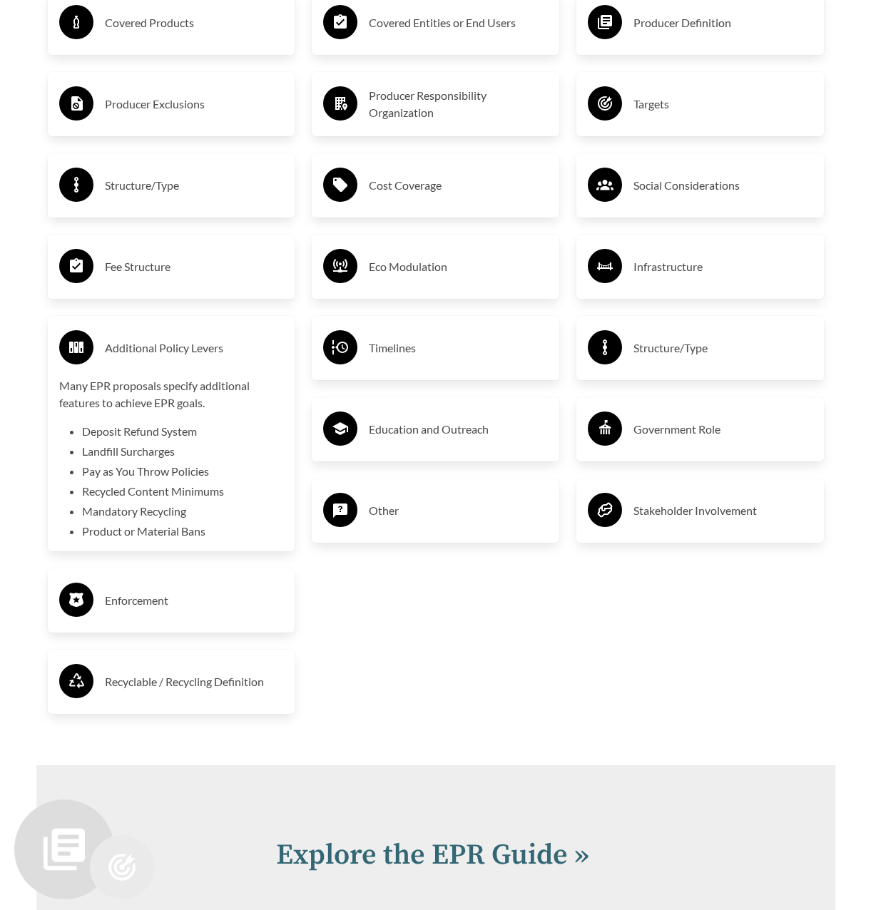
click at [113, 272] on h3 "Fee Structure" at bounding box center [194, 266] width 179 height 23
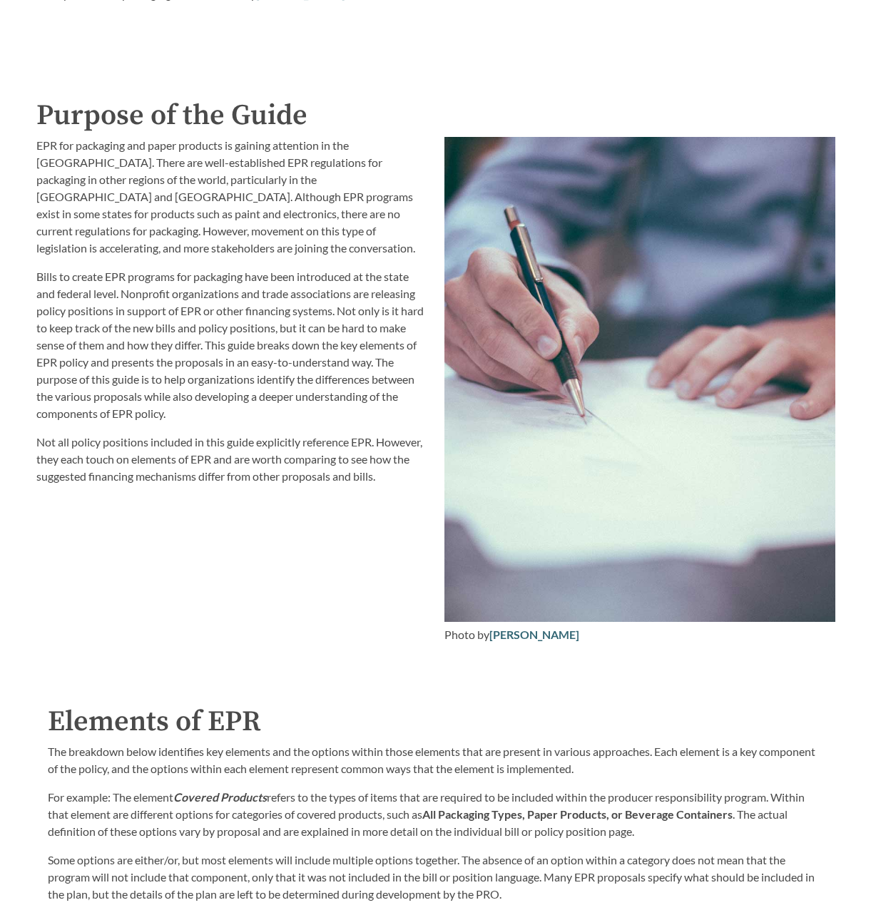
scroll to position [1158, 0]
